Goal: Information Seeking & Learning: Learn about a topic

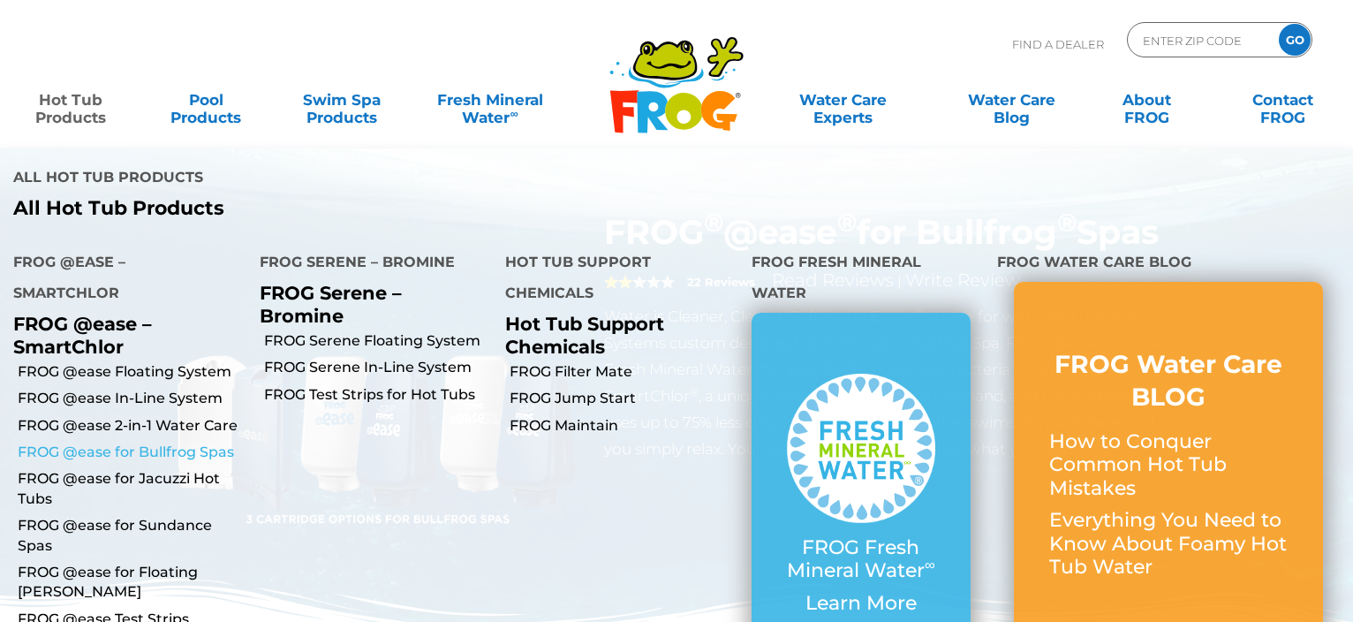
click at [120, 443] on link "FROG @ease for Bullfrog Spas" at bounding box center [132, 452] width 229 height 19
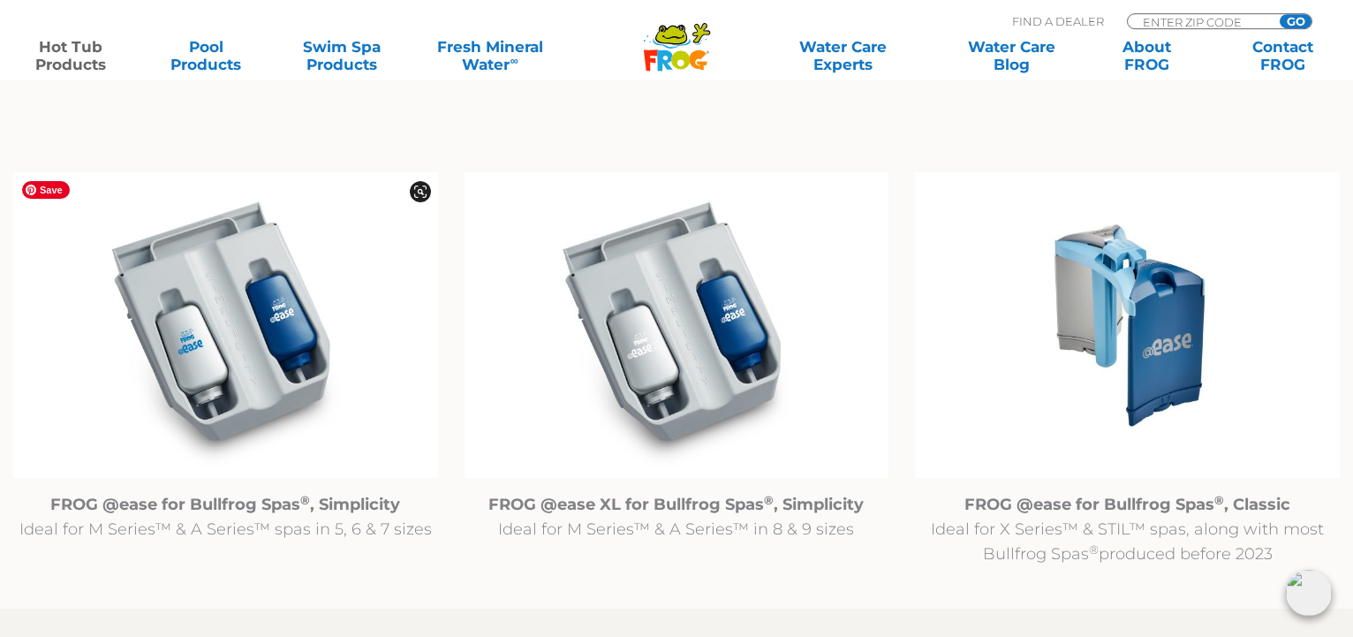
scroll to position [1802, 0]
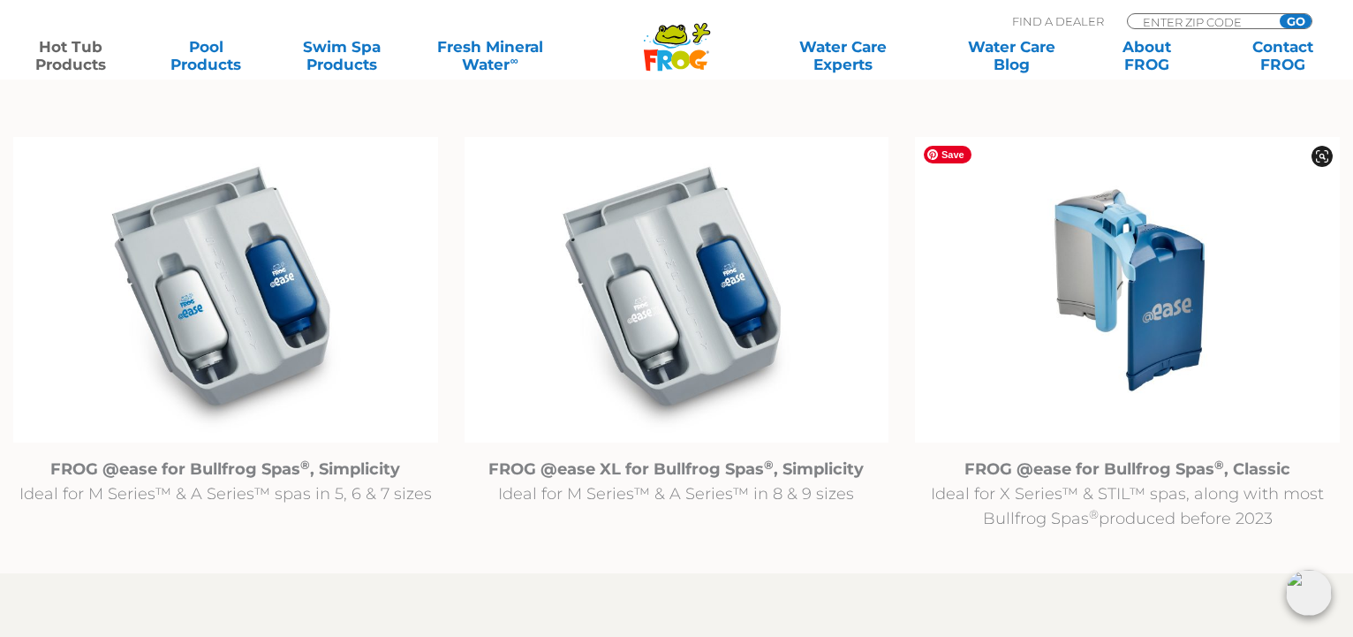
click at [1142, 315] on img at bounding box center [1127, 290] width 425 height 307
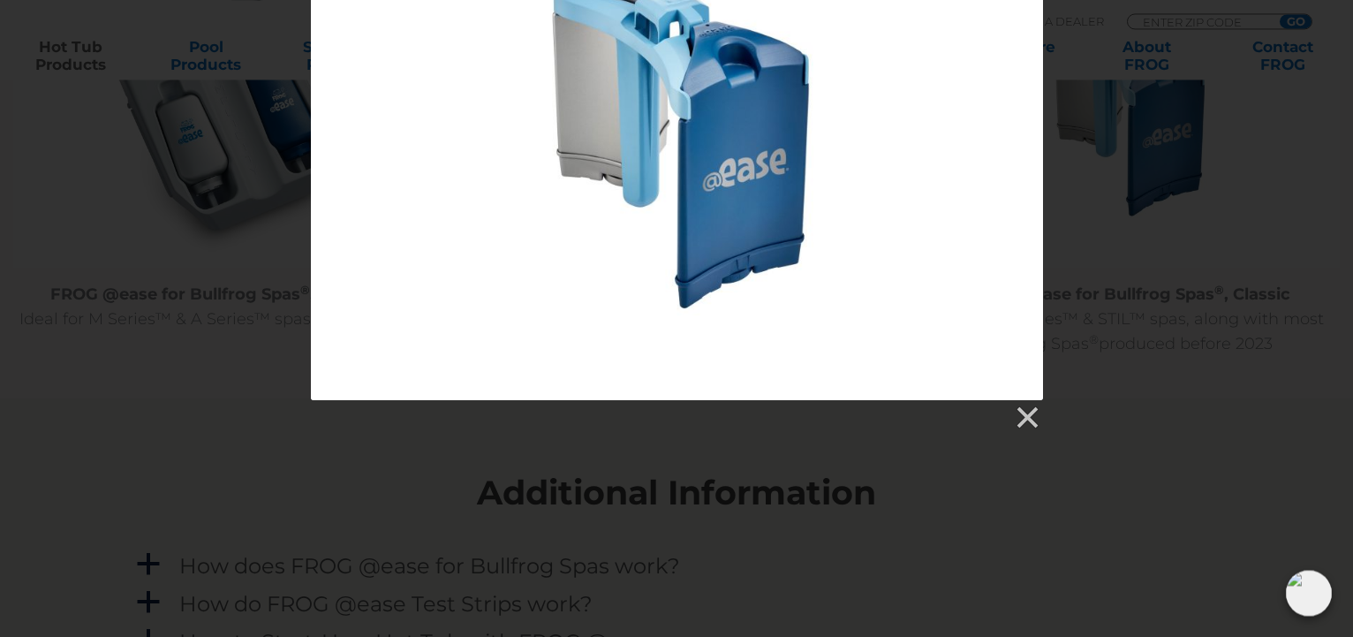
scroll to position [1983, 0]
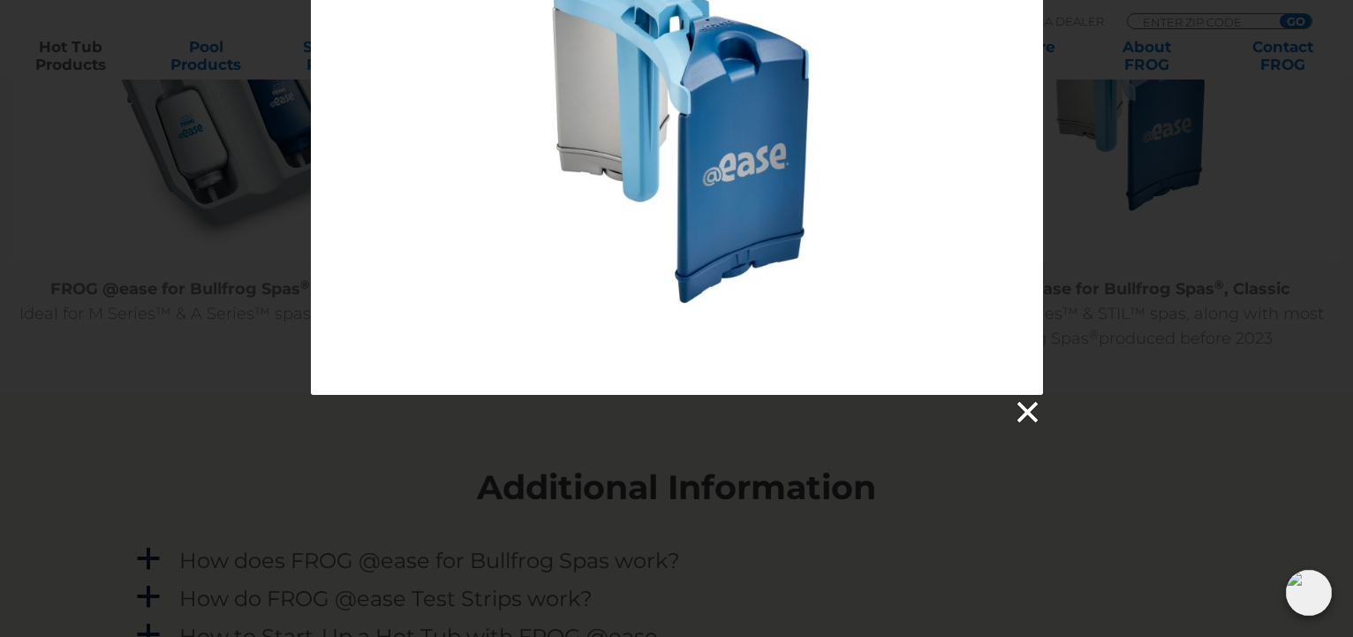
click at [1024, 406] on link at bounding box center [1026, 412] width 27 height 27
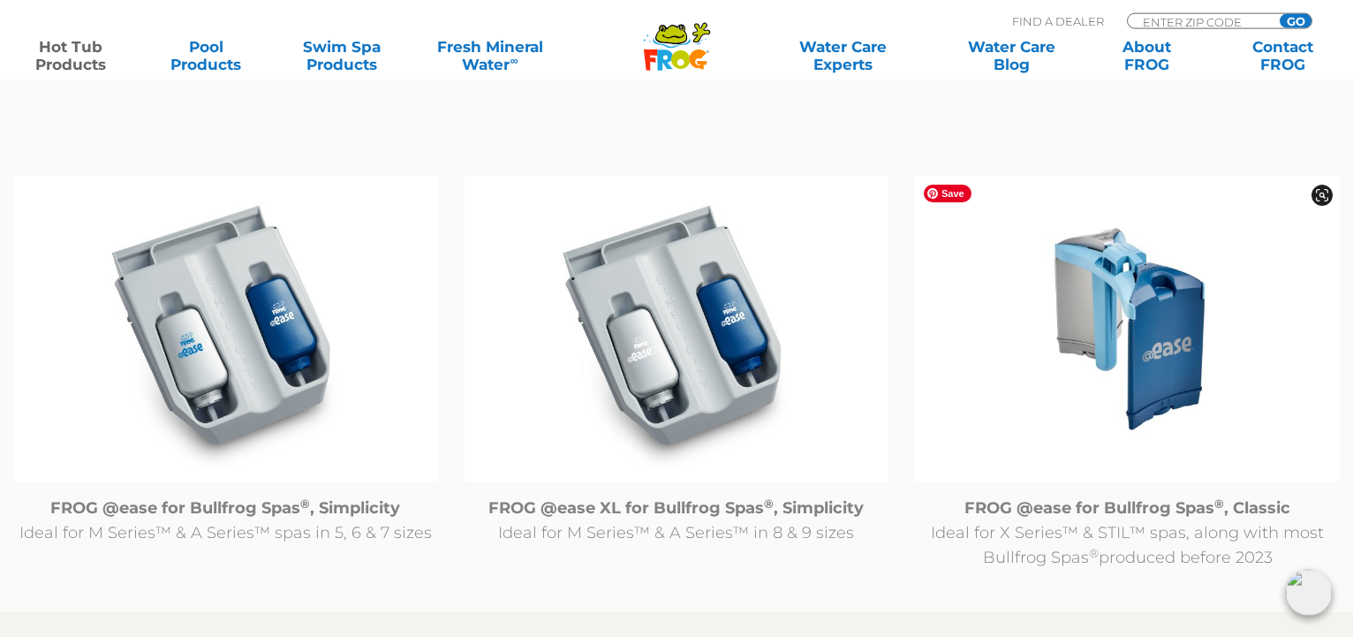
scroll to position [1802, 0]
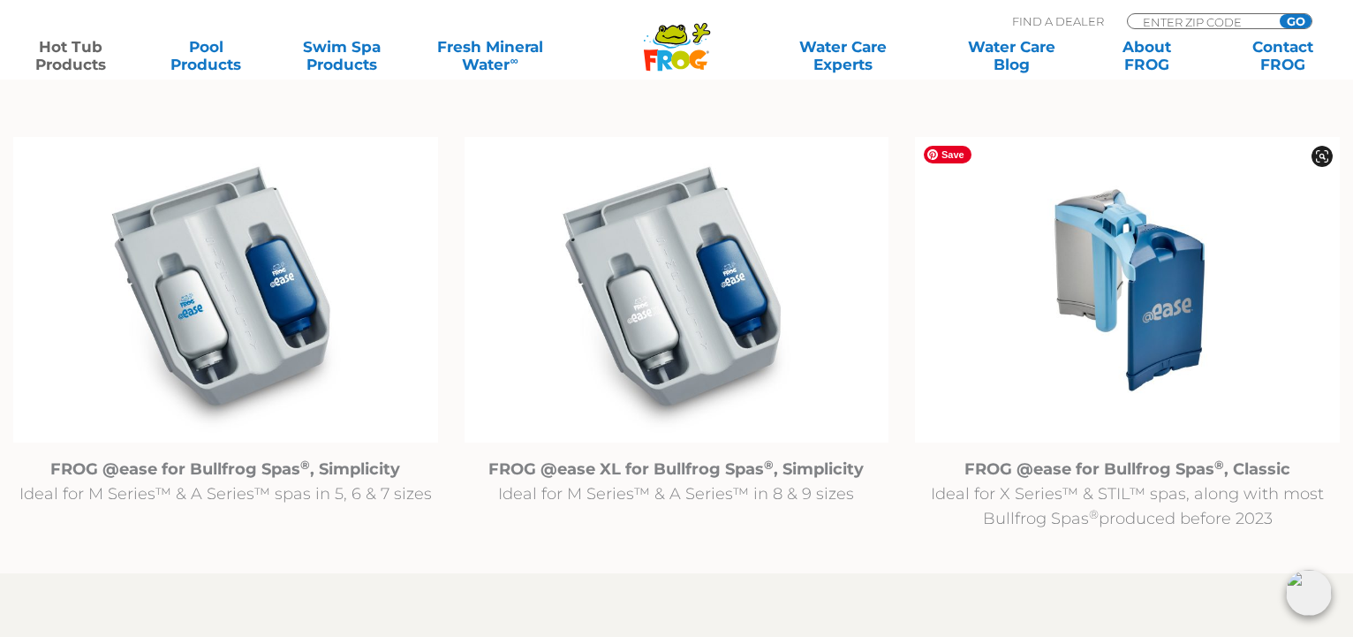
click at [1136, 307] on img at bounding box center [1127, 290] width 425 height 307
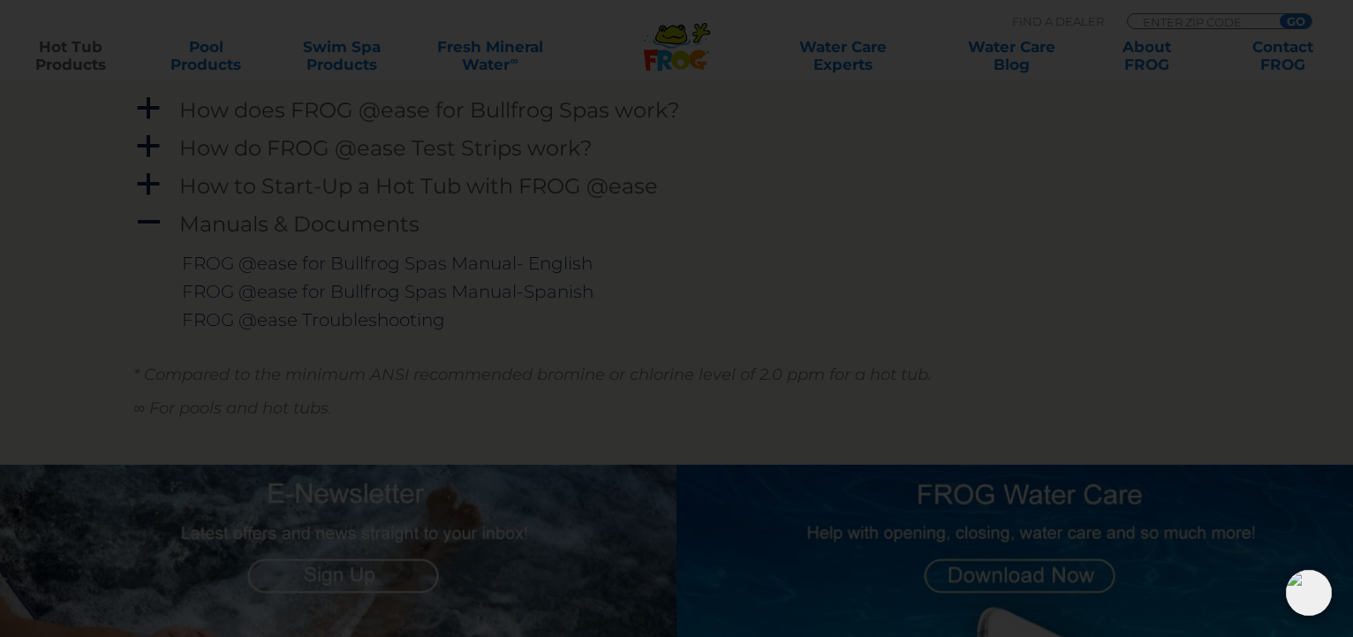
scroll to position [2073, 0]
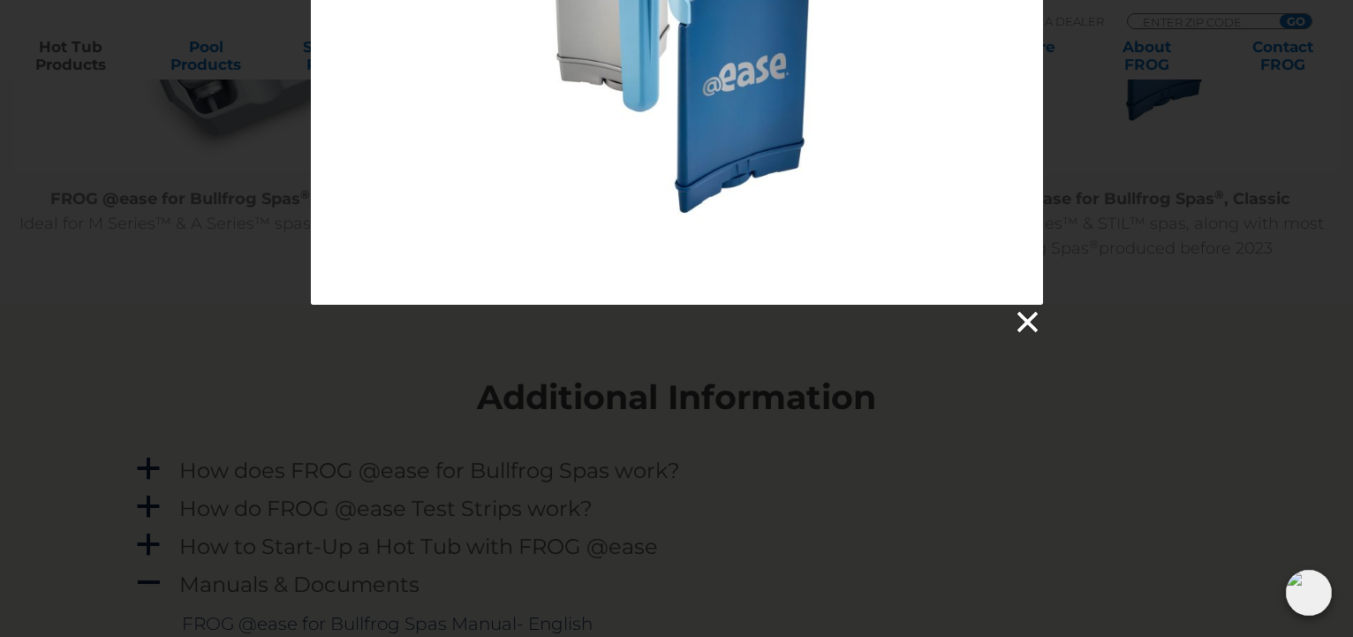
click at [1028, 318] on link at bounding box center [1026, 322] width 27 height 27
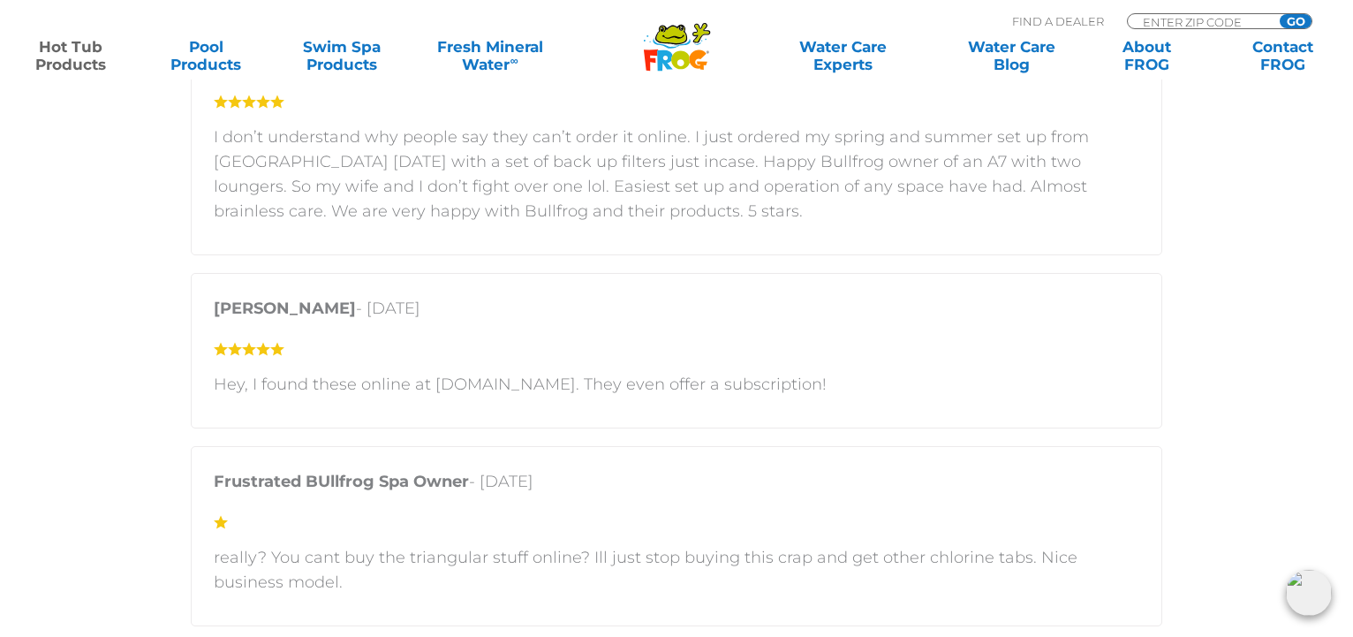
scroll to position [3875, 0]
